Goal: Task Accomplishment & Management: Use online tool/utility

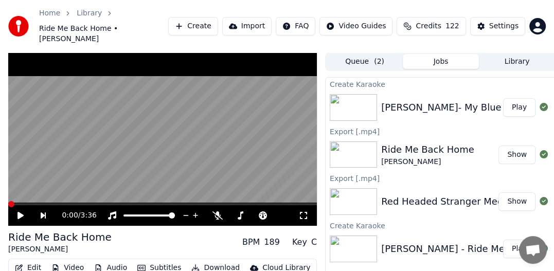
click at [403, 100] on div "[PERSON_NAME]- My Blue Moon Turns To Gold Again" at bounding box center [502, 107] width 242 height 14
click at [413, 100] on div "[PERSON_NAME]- My Blue Moon Turns To Gold Again" at bounding box center [502, 107] width 242 height 14
click at [512, 98] on button "Play" at bounding box center [519, 107] width 32 height 19
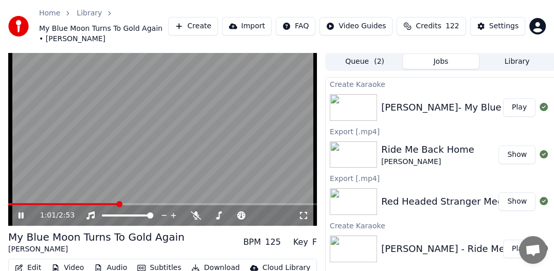
scroll to position [45, 0]
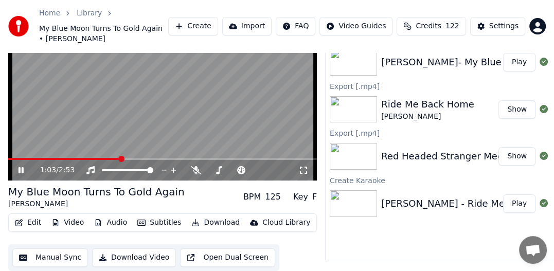
click at [213, 220] on button "Download" at bounding box center [215, 222] width 57 height 14
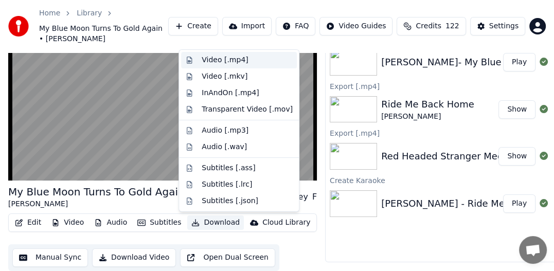
click at [221, 60] on div "Video [.mp4]" at bounding box center [225, 60] width 46 height 10
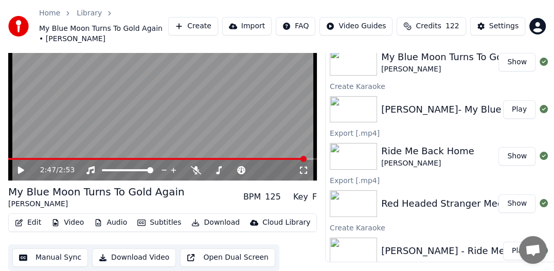
click at [223, 131] on video at bounding box center [162, 94] width 309 height 174
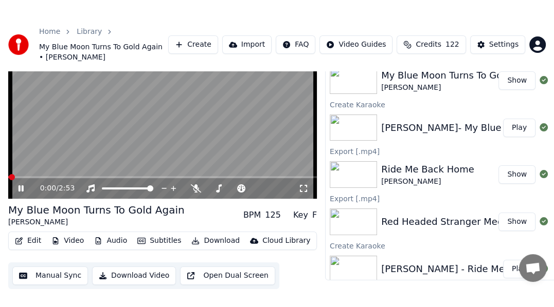
scroll to position [38, 0]
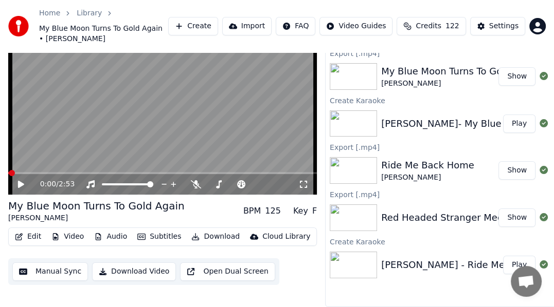
drag, startPoint x: 223, startPoint y: 131, endPoint x: 298, endPoint y: 147, distance: 77.2
click at [223, 142] on video at bounding box center [162, 109] width 309 height 174
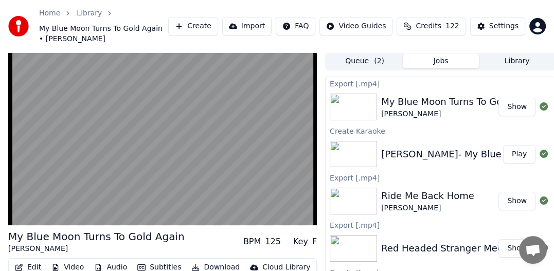
scroll to position [0, 0]
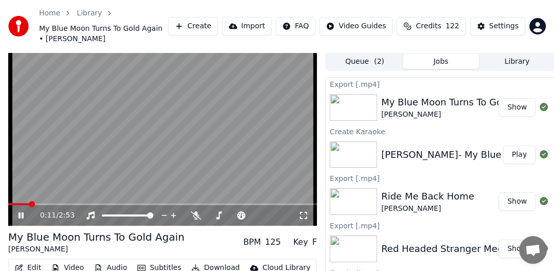
click at [176, 148] on video at bounding box center [162, 139] width 309 height 174
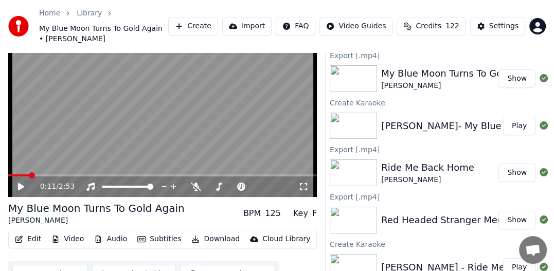
scroll to position [45, 0]
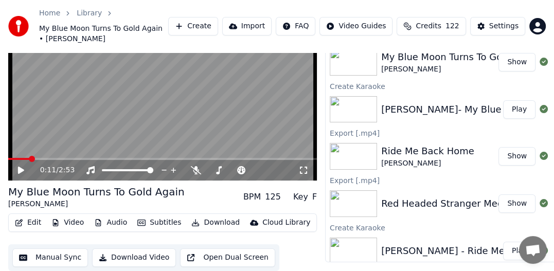
click at [218, 21] on button "Create" at bounding box center [193, 26] width 50 height 19
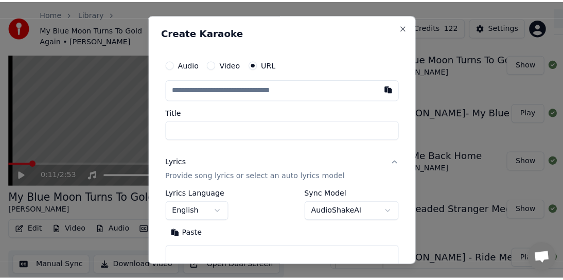
scroll to position [37, 0]
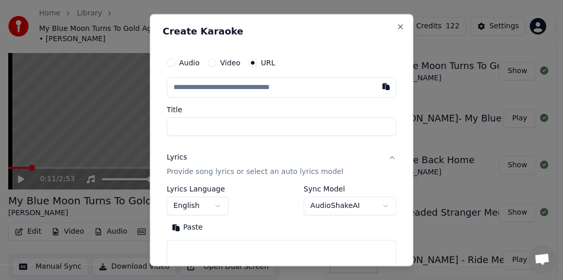
click at [202, 90] on input "text" at bounding box center [281, 87] width 229 height 21
click at [375, 87] on button "button" at bounding box center [385, 86] width 21 height 19
type input "**********"
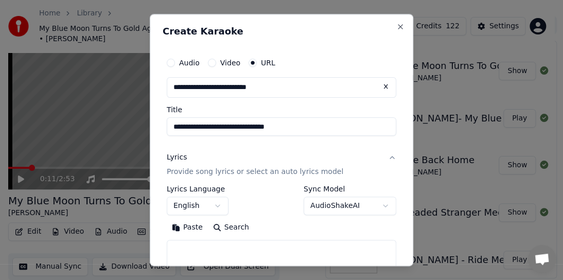
type input "**********"
click at [232, 171] on p "Provide song lyrics or select an auto lyrics model" at bounding box center [255, 172] width 176 height 10
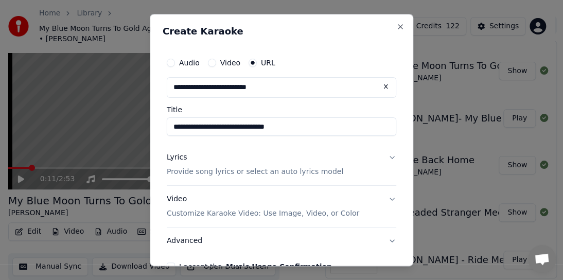
click at [382, 156] on button "Lyrics Provide song lyrics or select an auto lyrics model" at bounding box center [281, 164] width 229 height 41
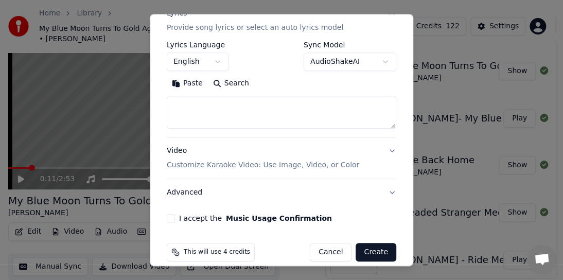
scroll to position [154, 0]
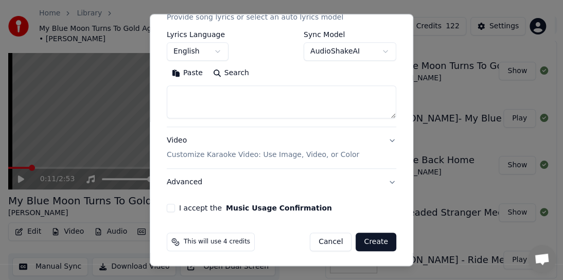
click at [378, 51] on button "AudioShakeAI" at bounding box center [349, 51] width 93 height 19
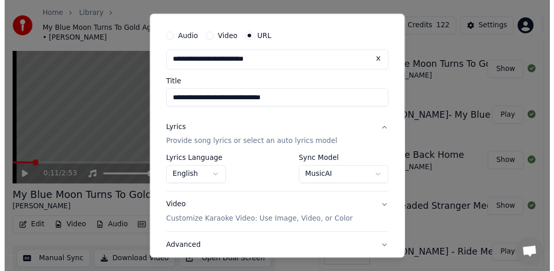
scroll to position [98, 0]
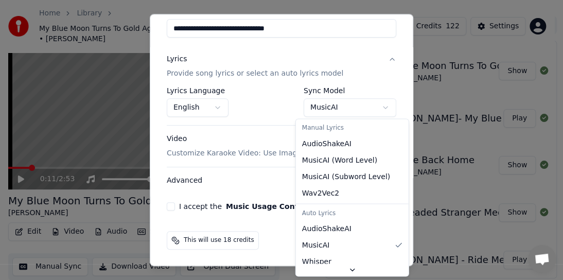
click at [374, 105] on body "Home Library My Blue Moon Turns To Gold Again • [PERSON_NAME] Create Import FAQ…" at bounding box center [277, 103] width 554 height 280
click at [376, 106] on body "Home Library My Blue Moon Turns To Gold Again • [PERSON_NAME] Create Import FAQ…" at bounding box center [277, 103] width 554 height 280
select select "**********"
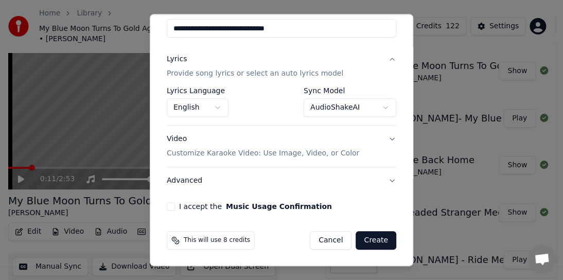
click at [167, 208] on button "I accept the Music Usage Confirmation" at bounding box center [171, 206] width 8 height 8
click at [375, 239] on button "Create" at bounding box center [375, 240] width 41 height 19
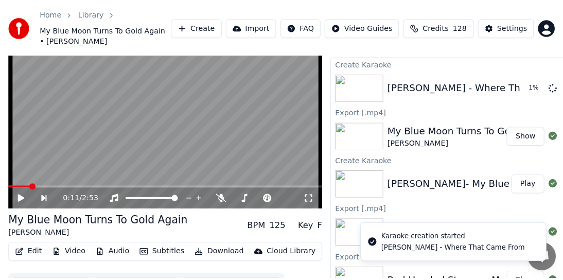
scroll to position [0, 0]
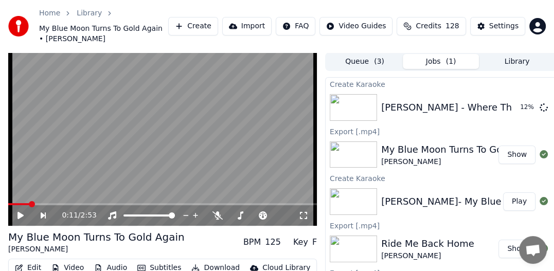
click at [218, 26] on button "Create" at bounding box center [193, 26] width 50 height 19
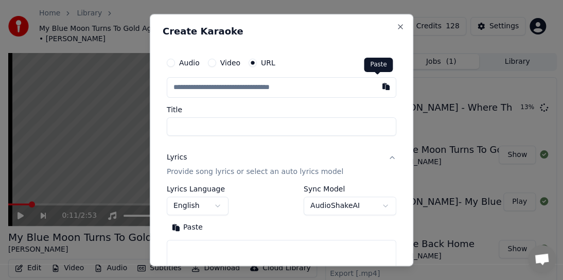
click at [378, 89] on button "button" at bounding box center [385, 86] width 21 height 19
type input "**********"
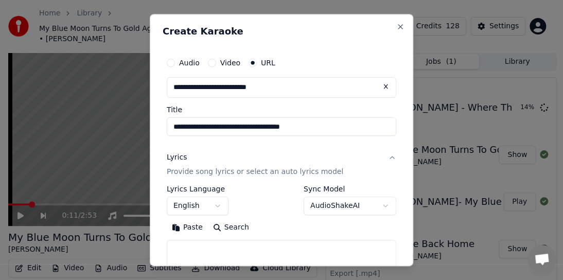
type input "**********"
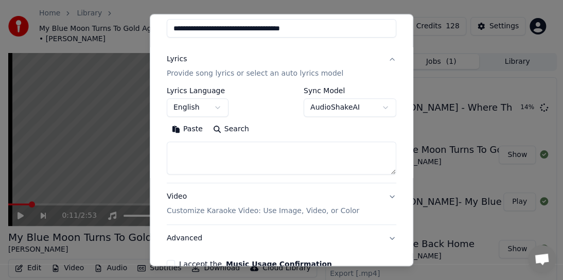
scroll to position [103, 0]
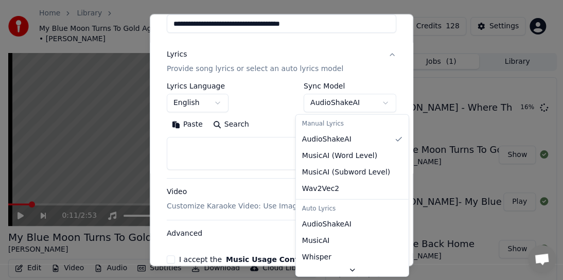
click at [378, 104] on body "Home Library My Blue Moon Turns To Gold Again • [PERSON_NAME] Create Import FAQ…" at bounding box center [277, 140] width 554 height 280
select select "**********"
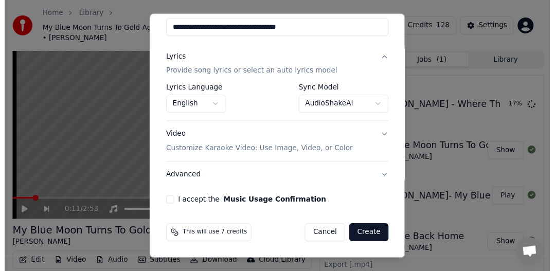
scroll to position [98, 0]
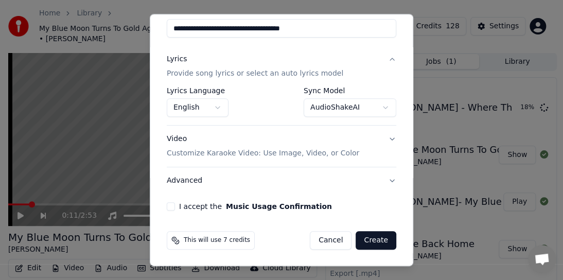
click at [173, 211] on div "**********" at bounding box center [281, 82] width 238 height 264
click at [169, 206] on button "I accept the Music Usage Confirmation" at bounding box center [171, 206] width 8 height 8
click at [367, 237] on button "Create" at bounding box center [375, 240] width 41 height 19
